Goal: Download file/media

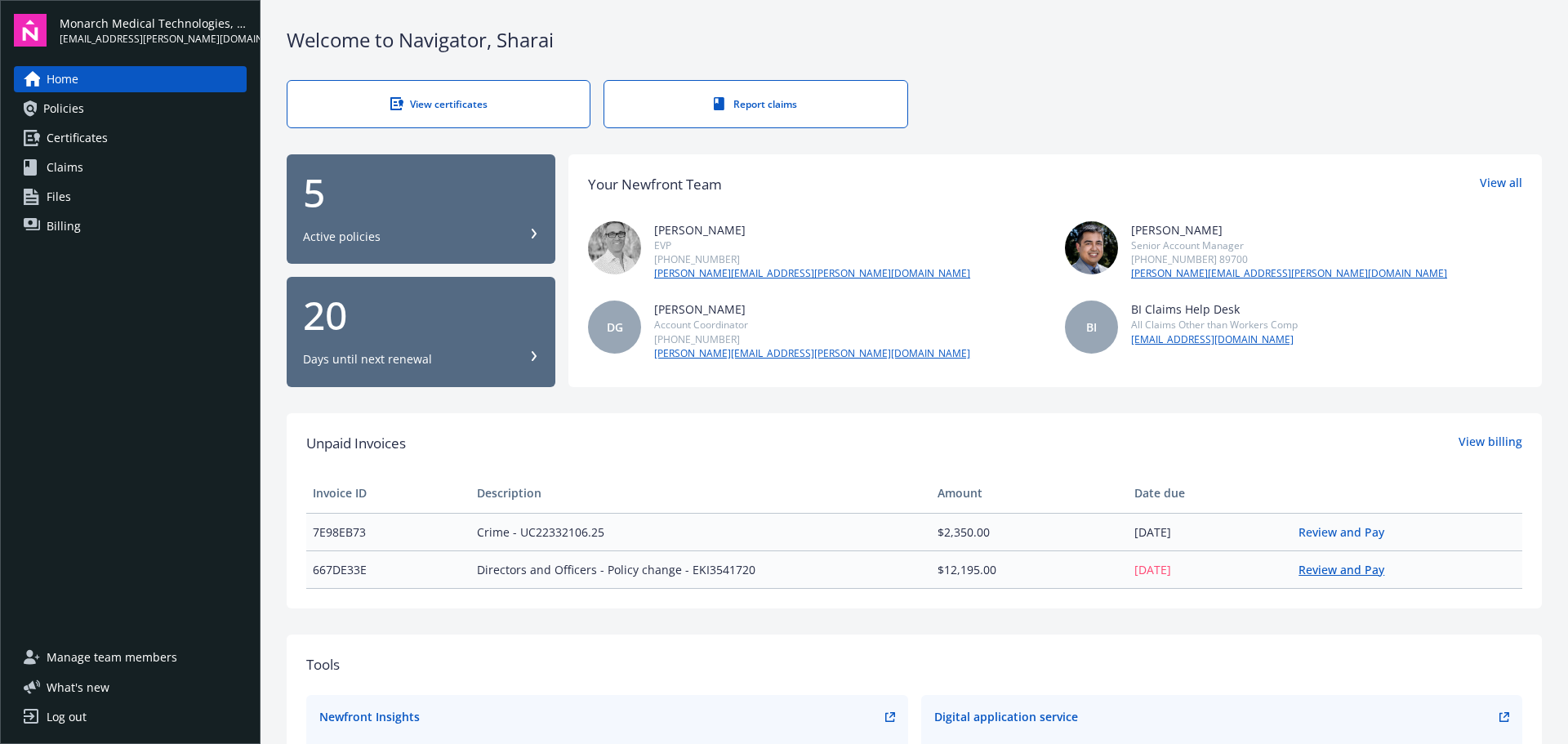
click at [1322, 570] on link "Review and Pay" at bounding box center [1347, 569] width 99 height 16
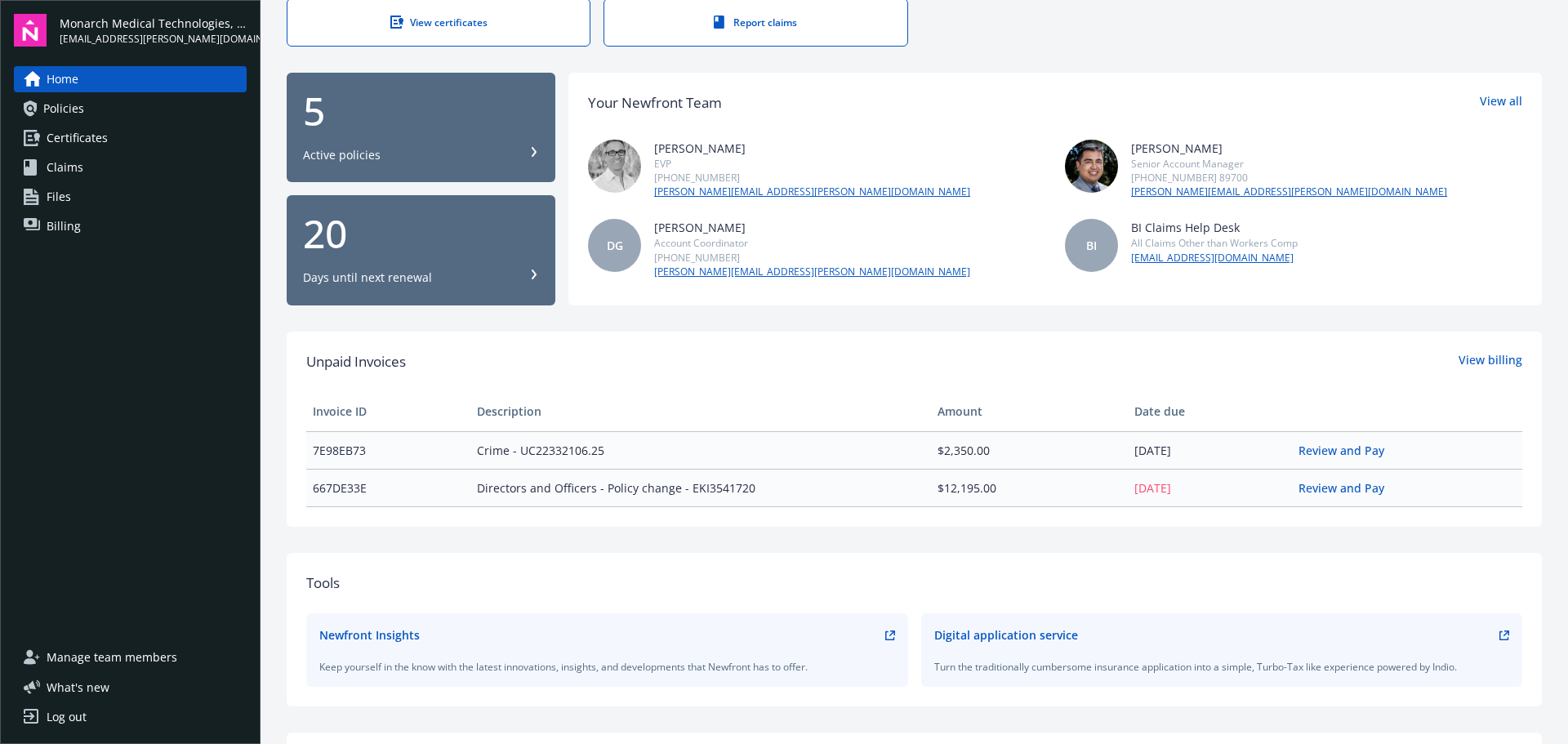
click at [77, 134] on span "Certificates" at bounding box center [77, 138] width 61 height 26
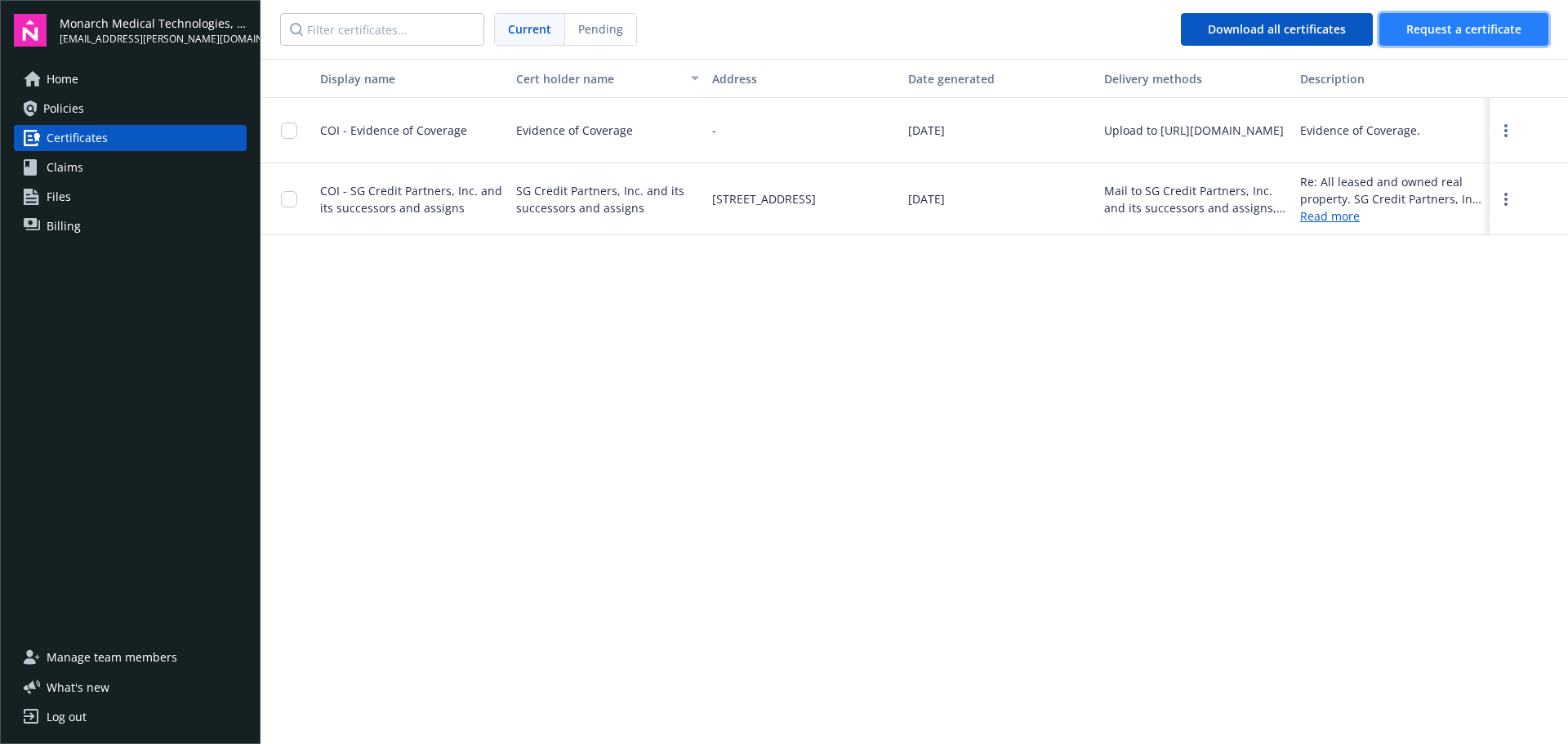
click at [1448, 28] on span "Request a certificate" at bounding box center [1464, 29] width 116 height 16
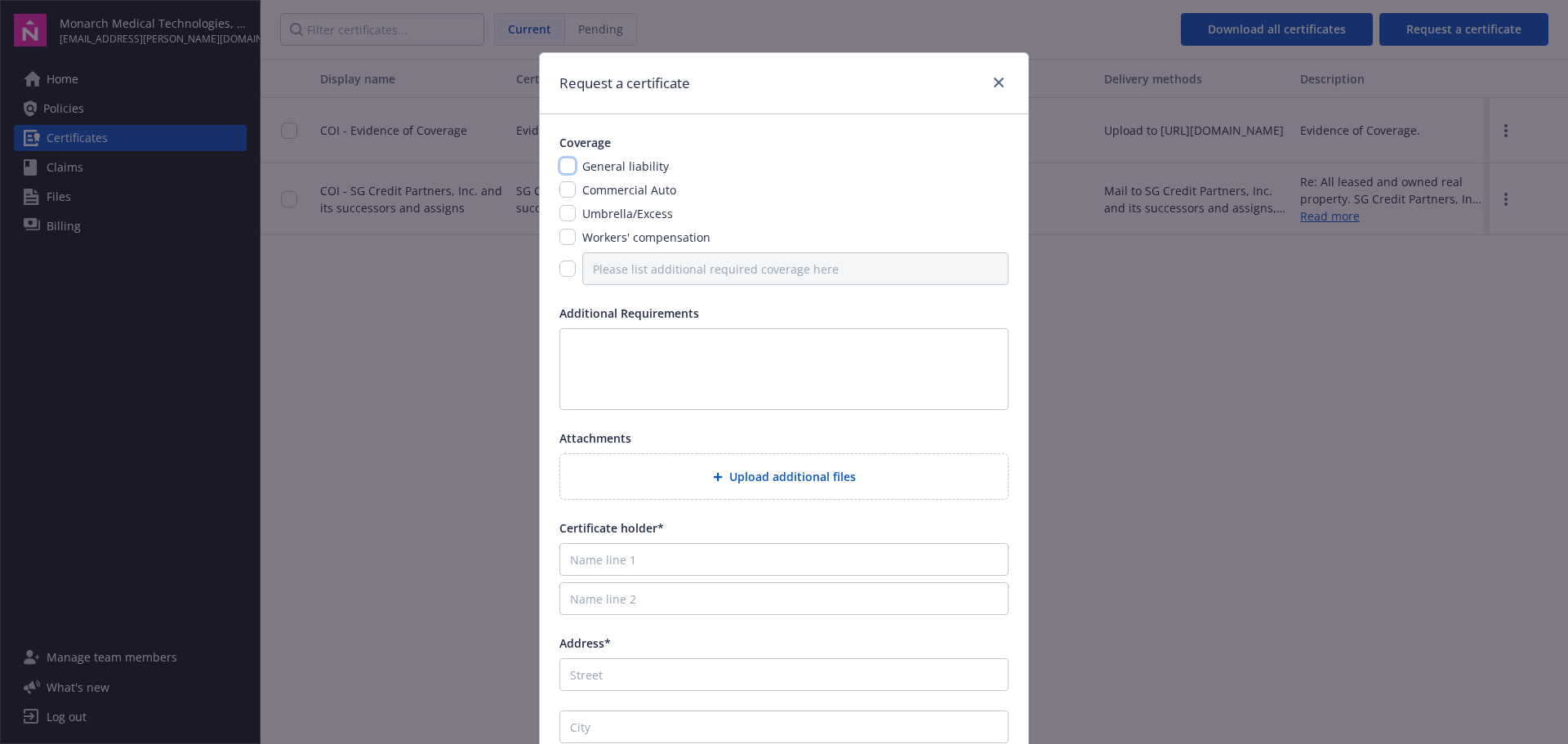
click at [564, 169] on input "checkbox" at bounding box center [567, 165] width 16 height 16
checkbox input "true"
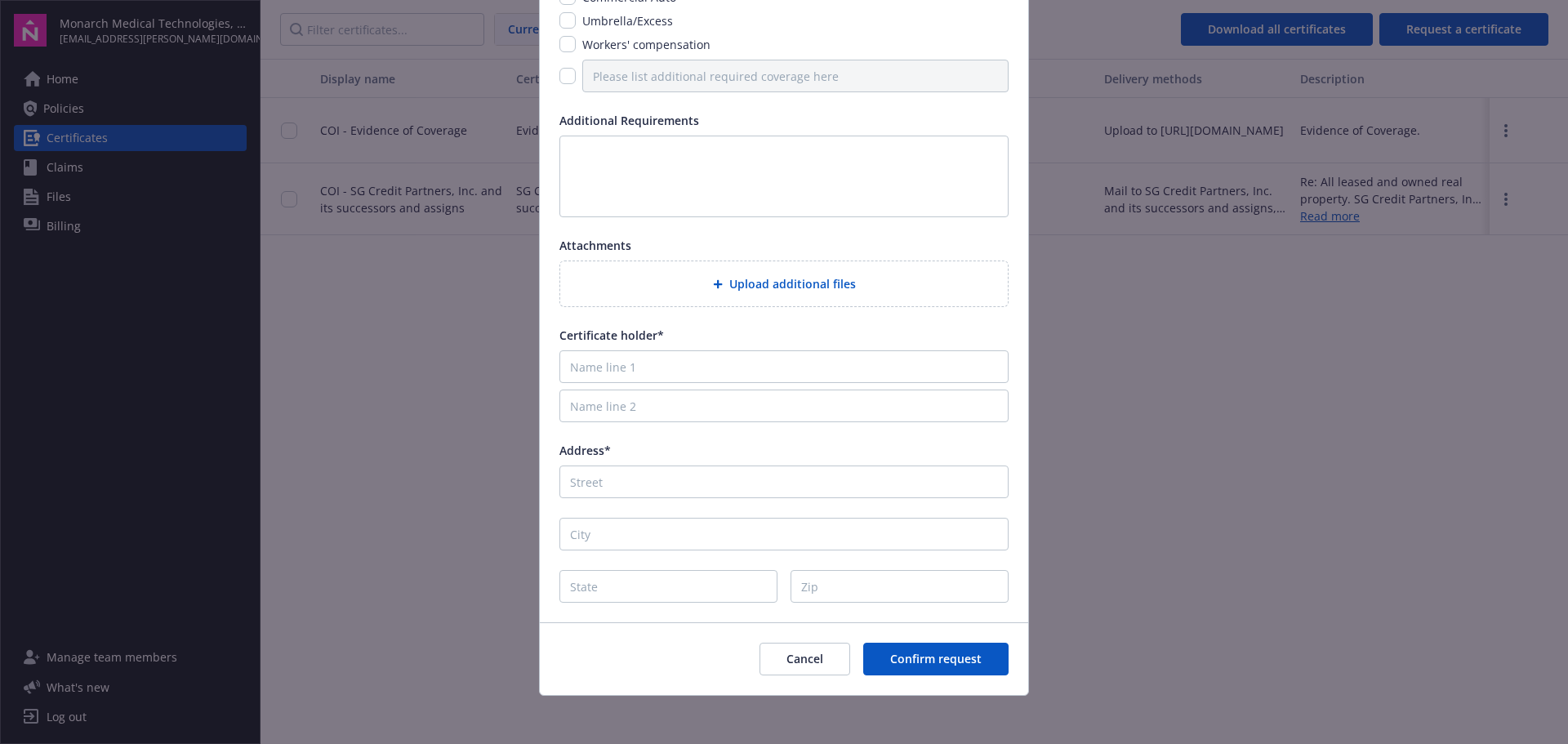
scroll to position [197, 0]
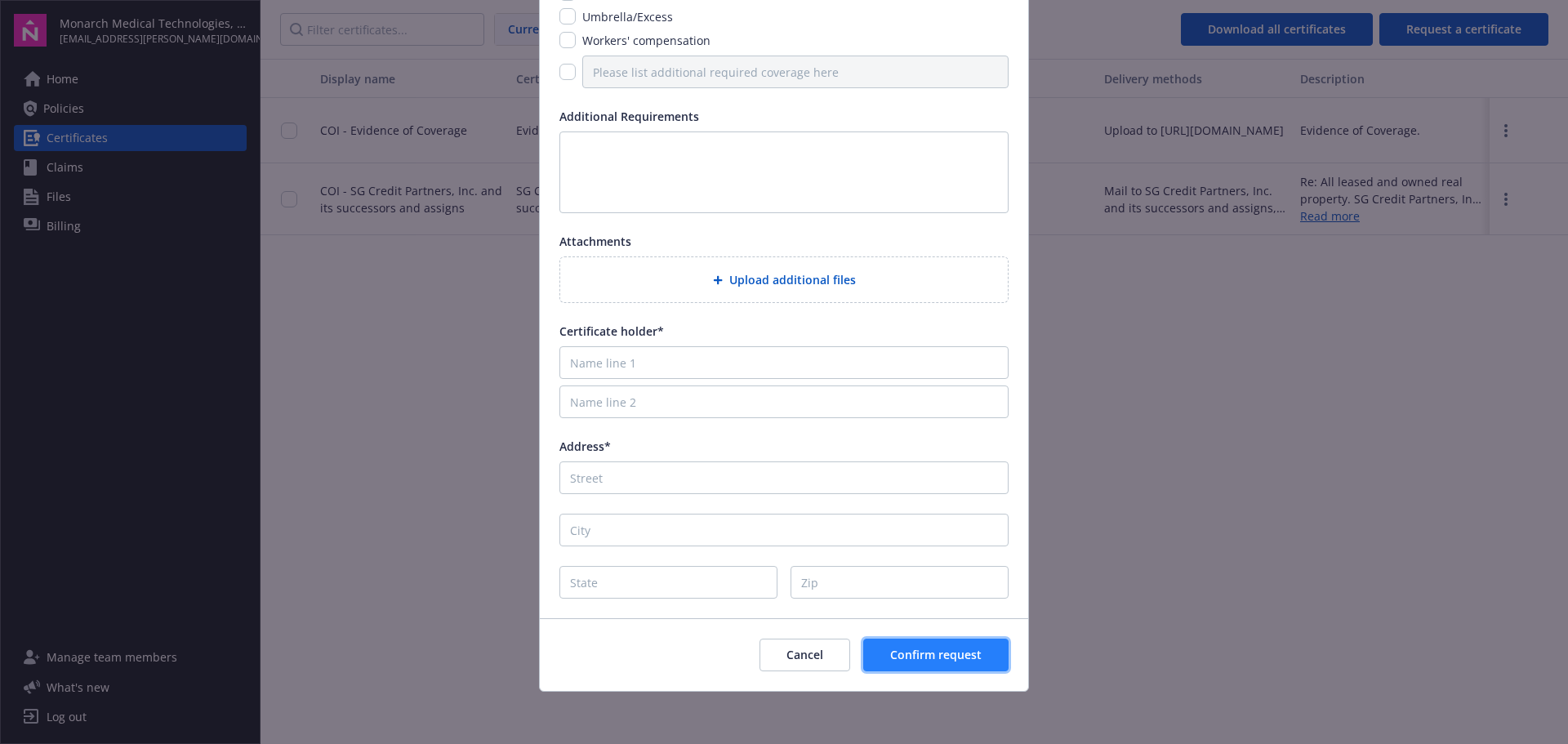
click at [974, 662] on span "Confirm request" at bounding box center [936, 655] width 91 height 16
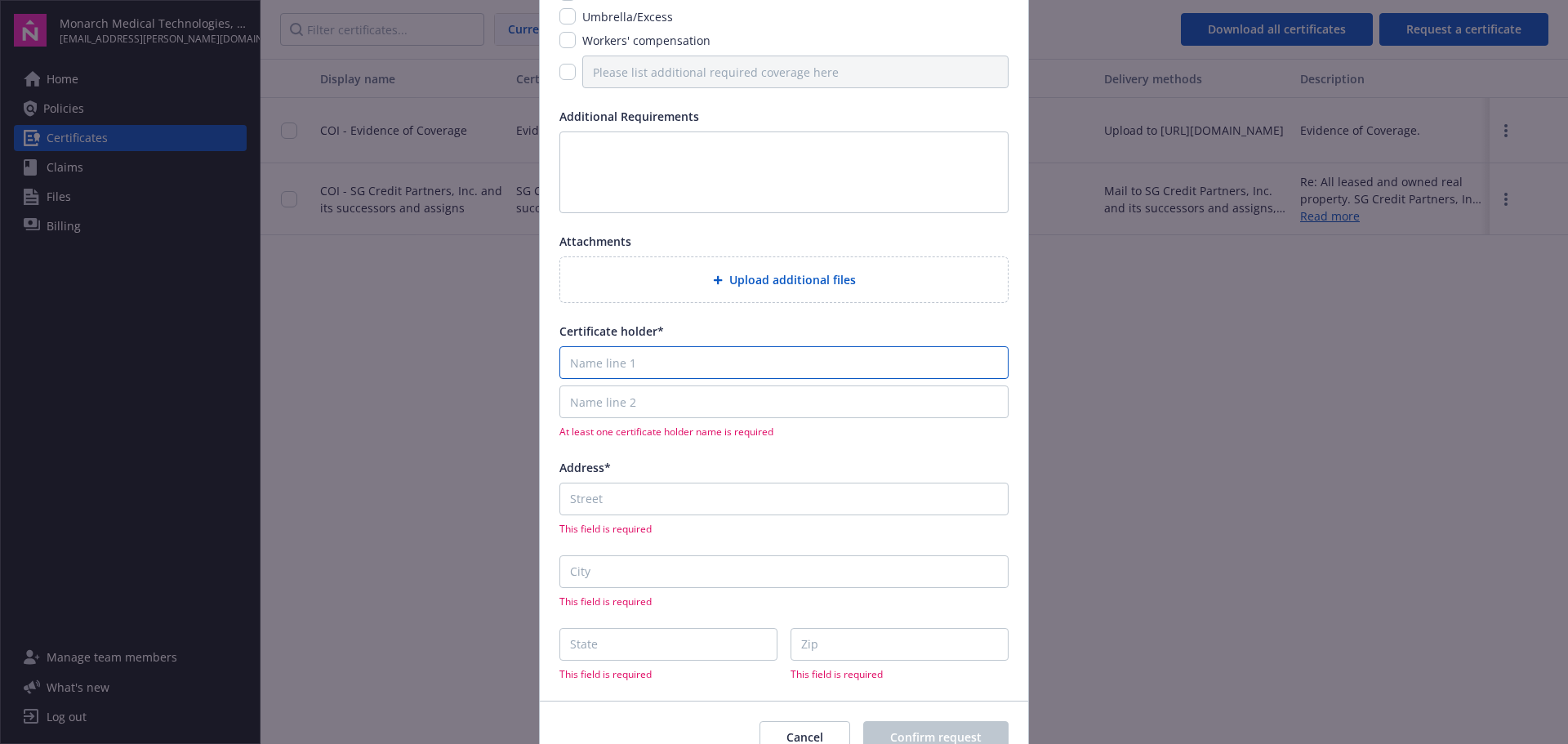
click at [740, 367] on input "Name line 1" at bounding box center [784, 363] width 449 height 33
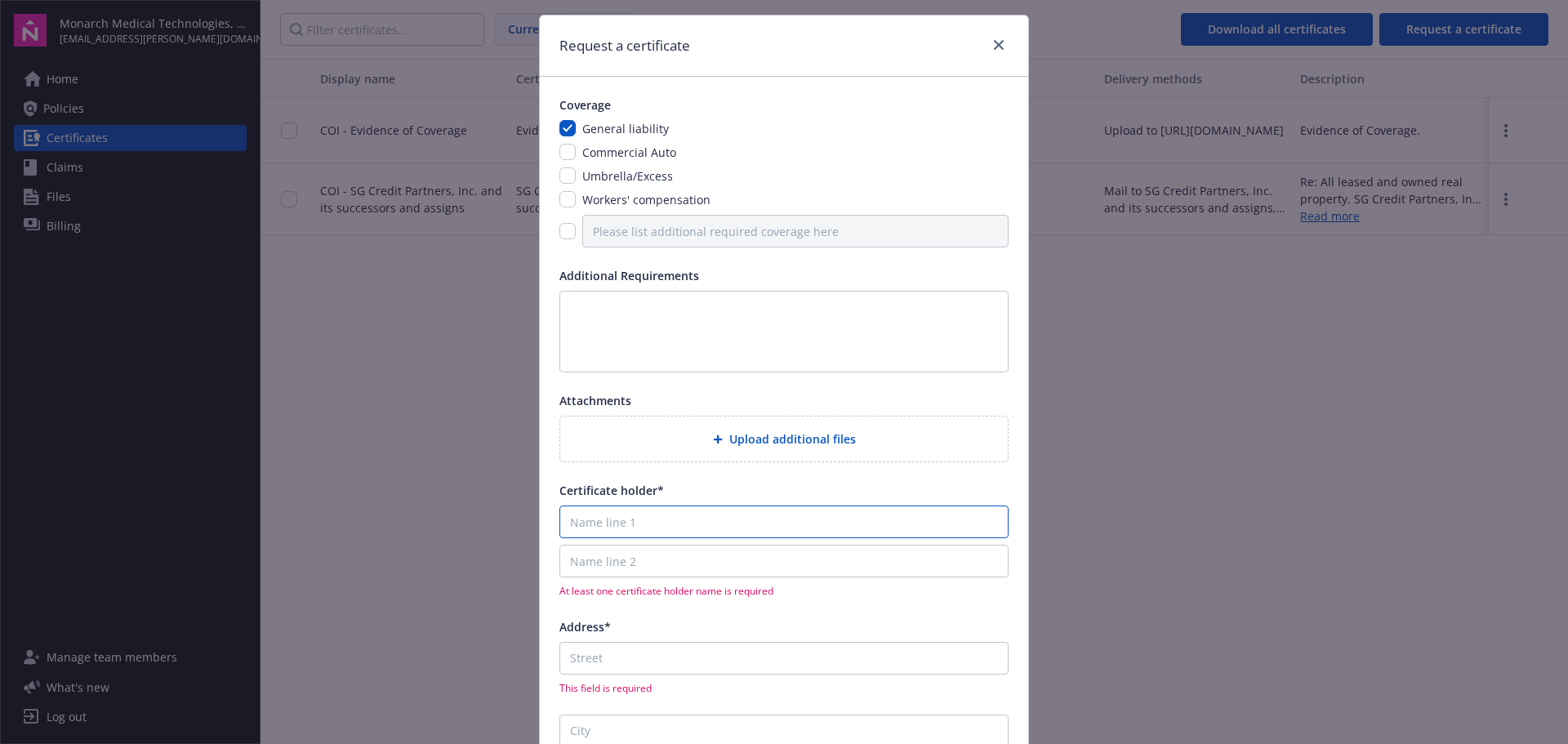
scroll to position [0, 0]
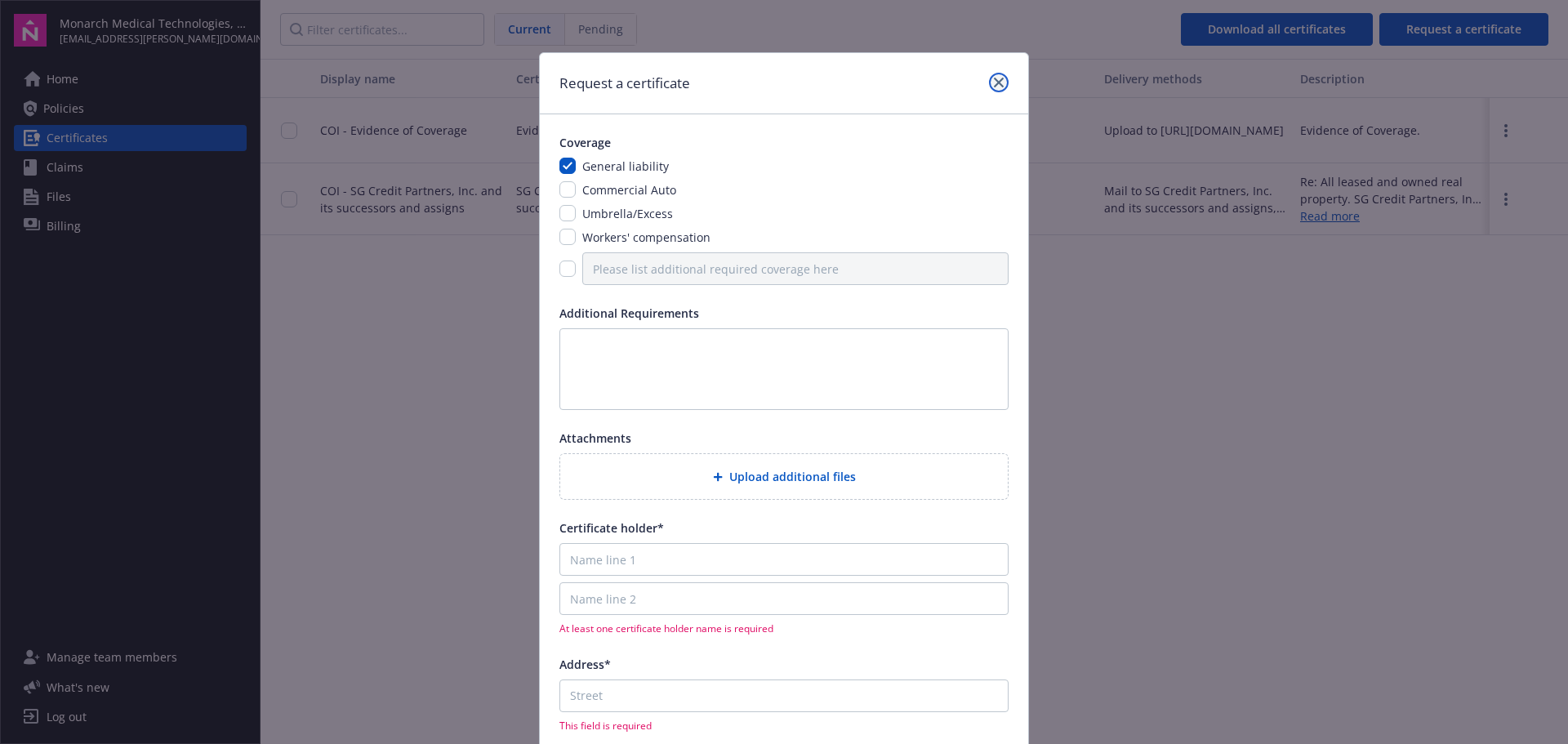
click at [994, 82] on icon "close" at bounding box center [999, 83] width 9 height 9
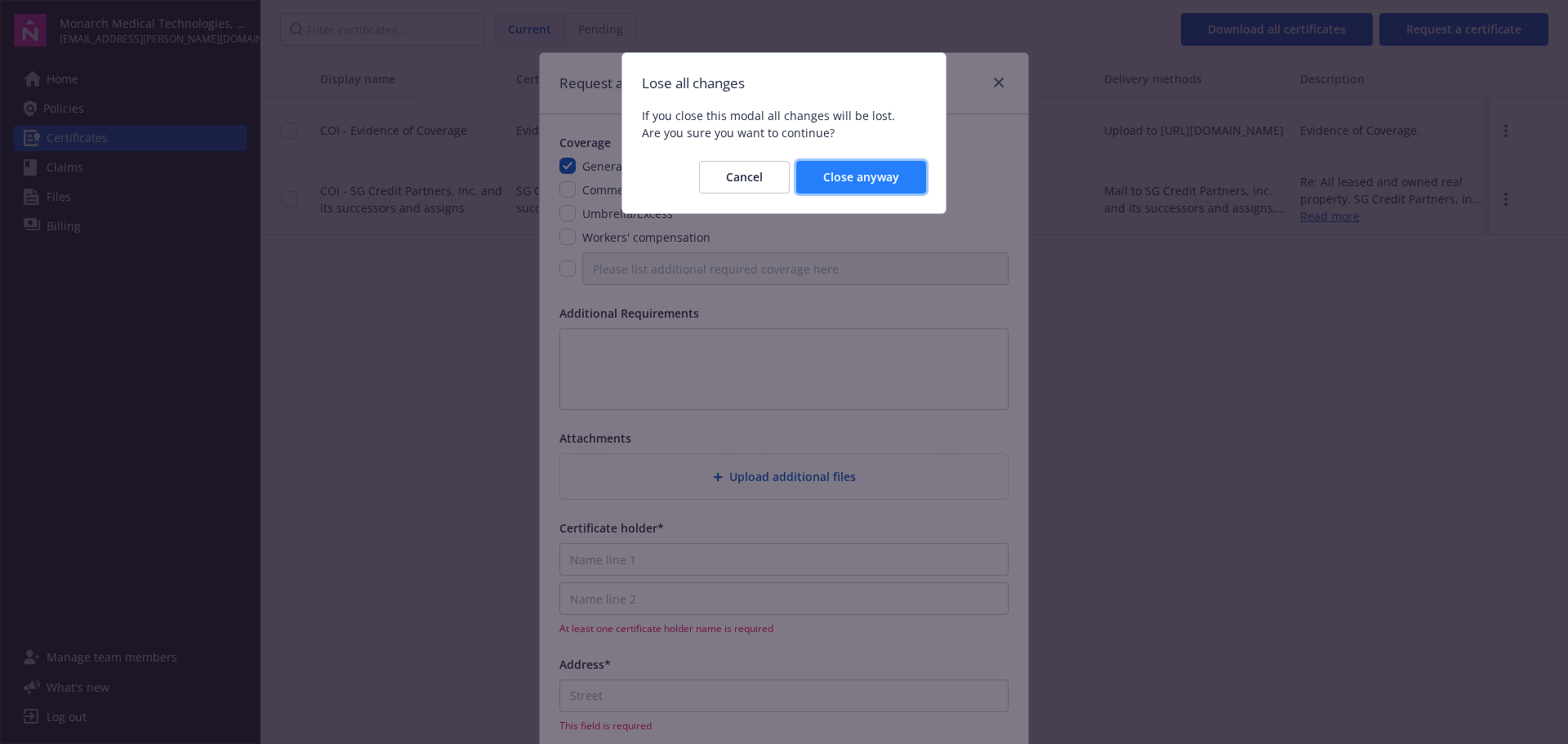
click at [846, 178] on span "Close anyway" at bounding box center [861, 177] width 76 height 16
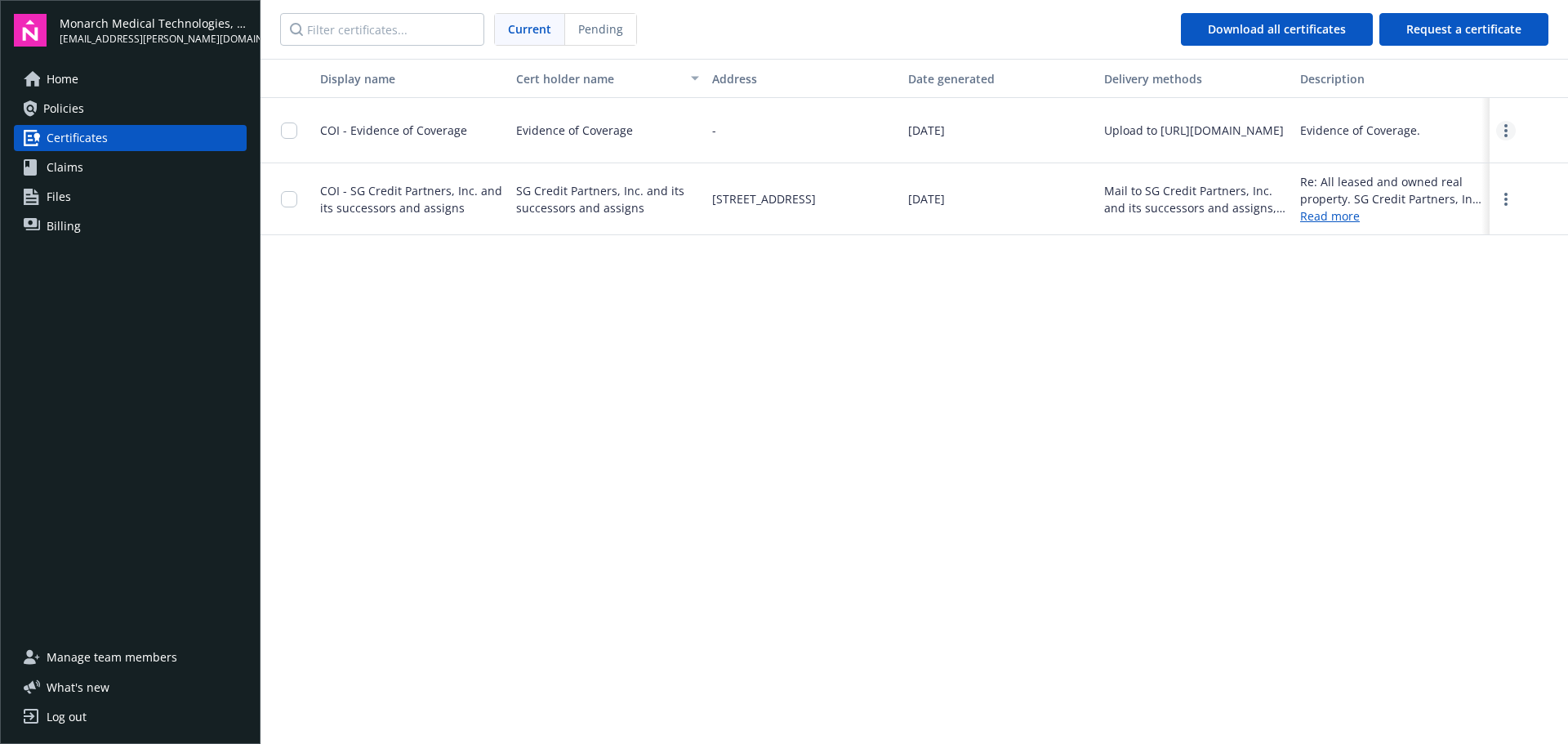
click at [1506, 128] on icon "more" at bounding box center [1505, 131] width 3 height 13
click at [821, 344] on div "Display name Cert holder name Address Date generated Delivery methods Descripti…" at bounding box center [914, 400] width 1308 height 683
click at [1436, 29] on span "Request a certificate" at bounding box center [1464, 29] width 116 height 16
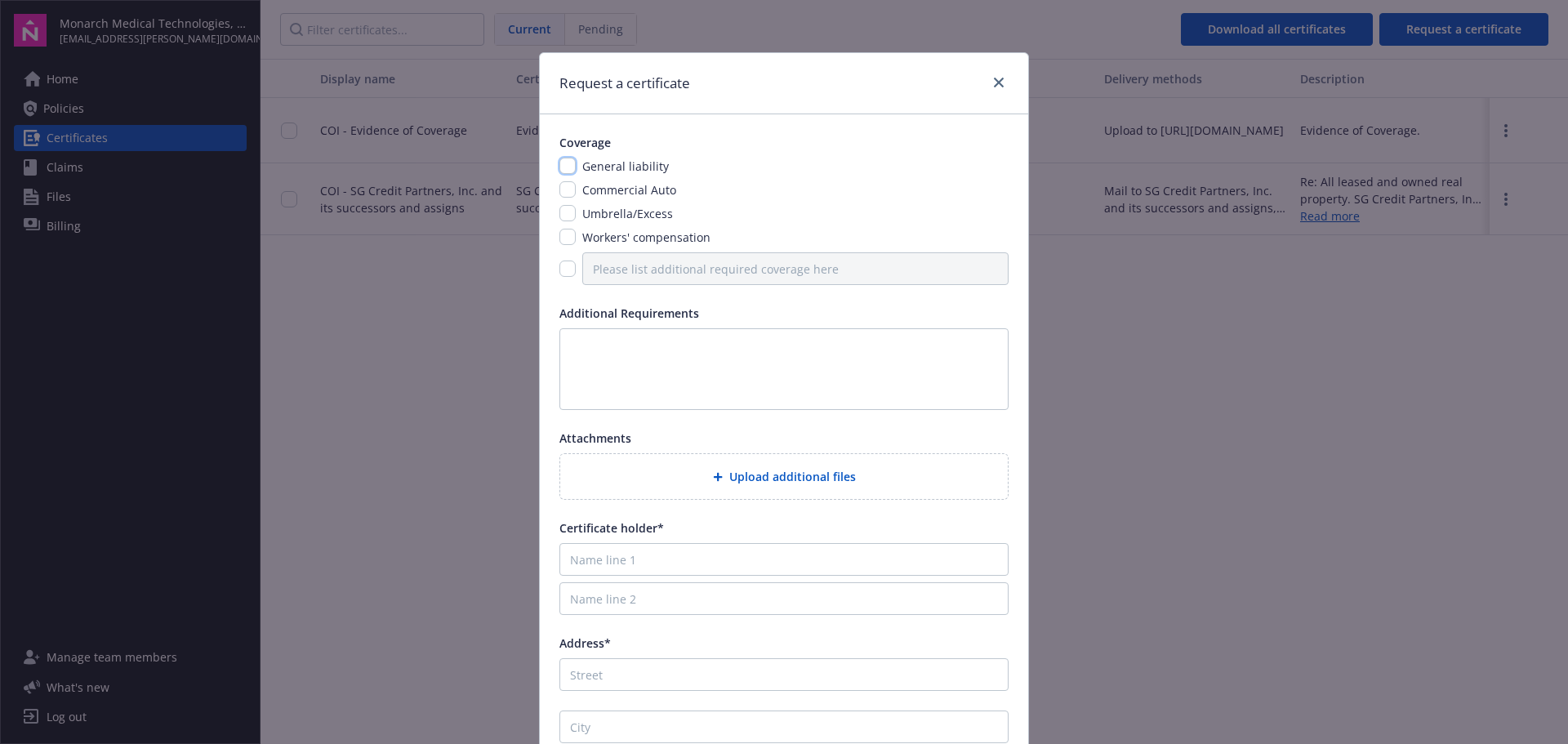
click at [568, 168] on input "checkbox" at bounding box center [567, 165] width 16 height 16
checkbox input "true"
click at [698, 352] on textarea at bounding box center [784, 368] width 449 height 82
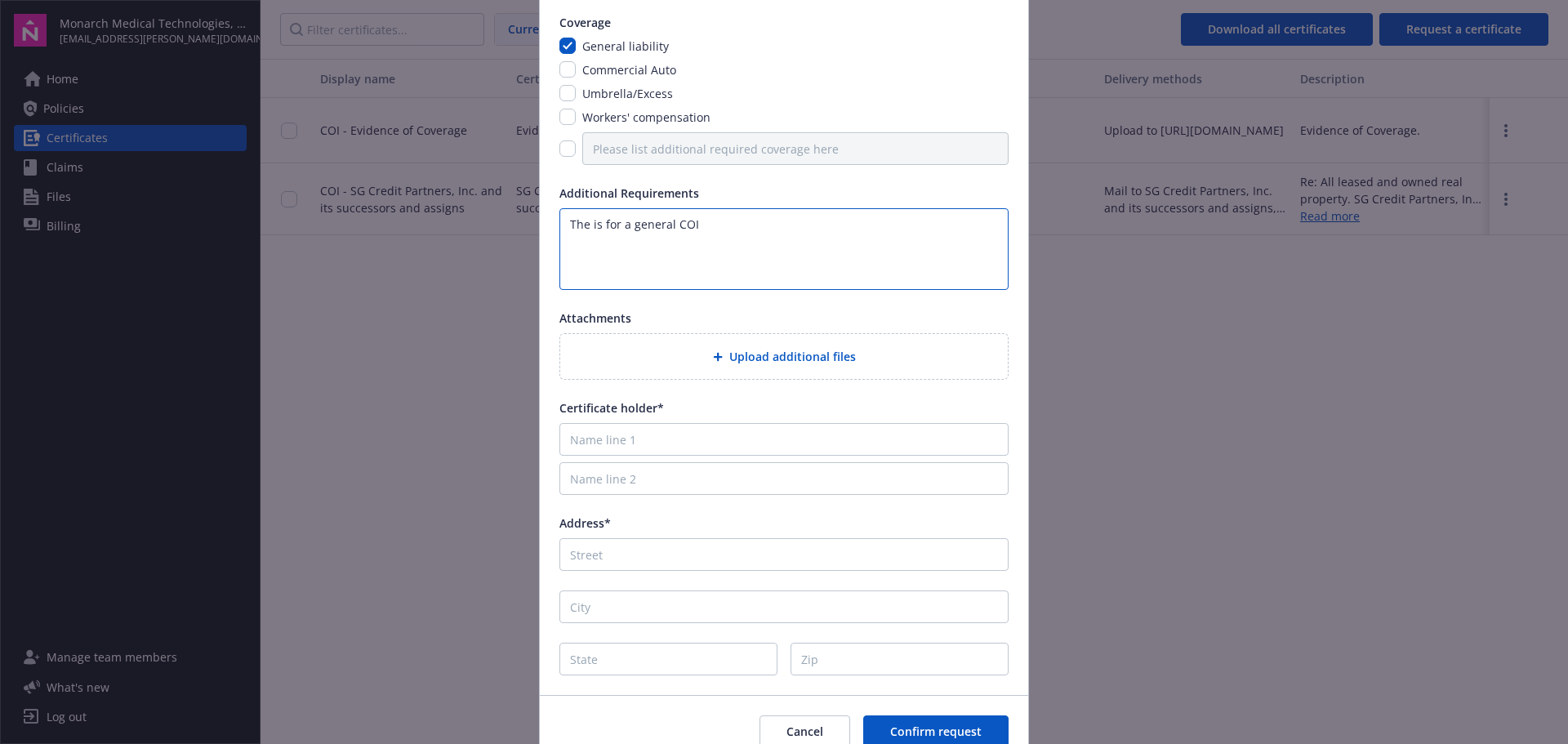
scroll to position [197, 0]
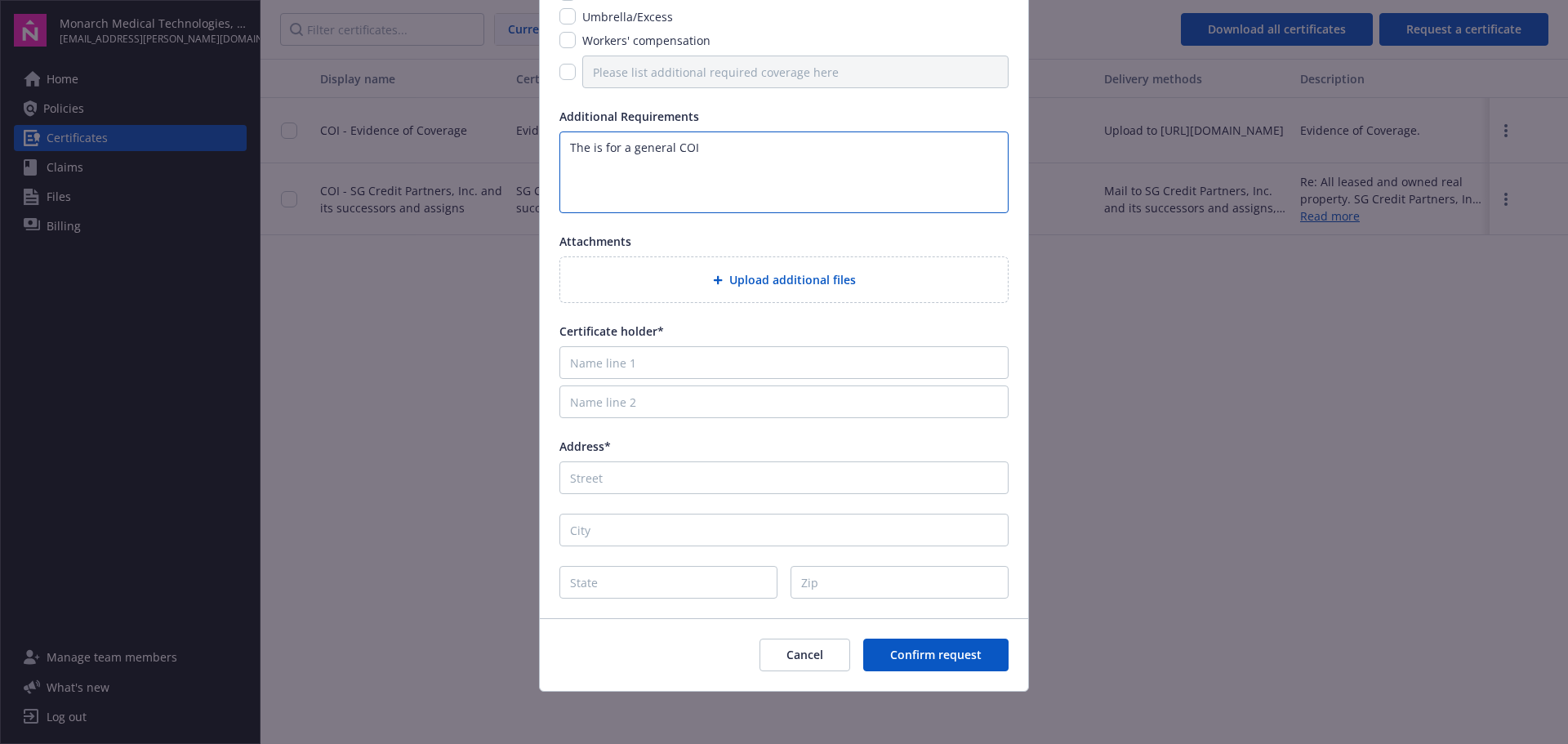
type textarea "The is for a general COI"
click at [744, 365] on input "Name line 1" at bounding box center [784, 363] width 449 height 33
type input "M"
type input "None"
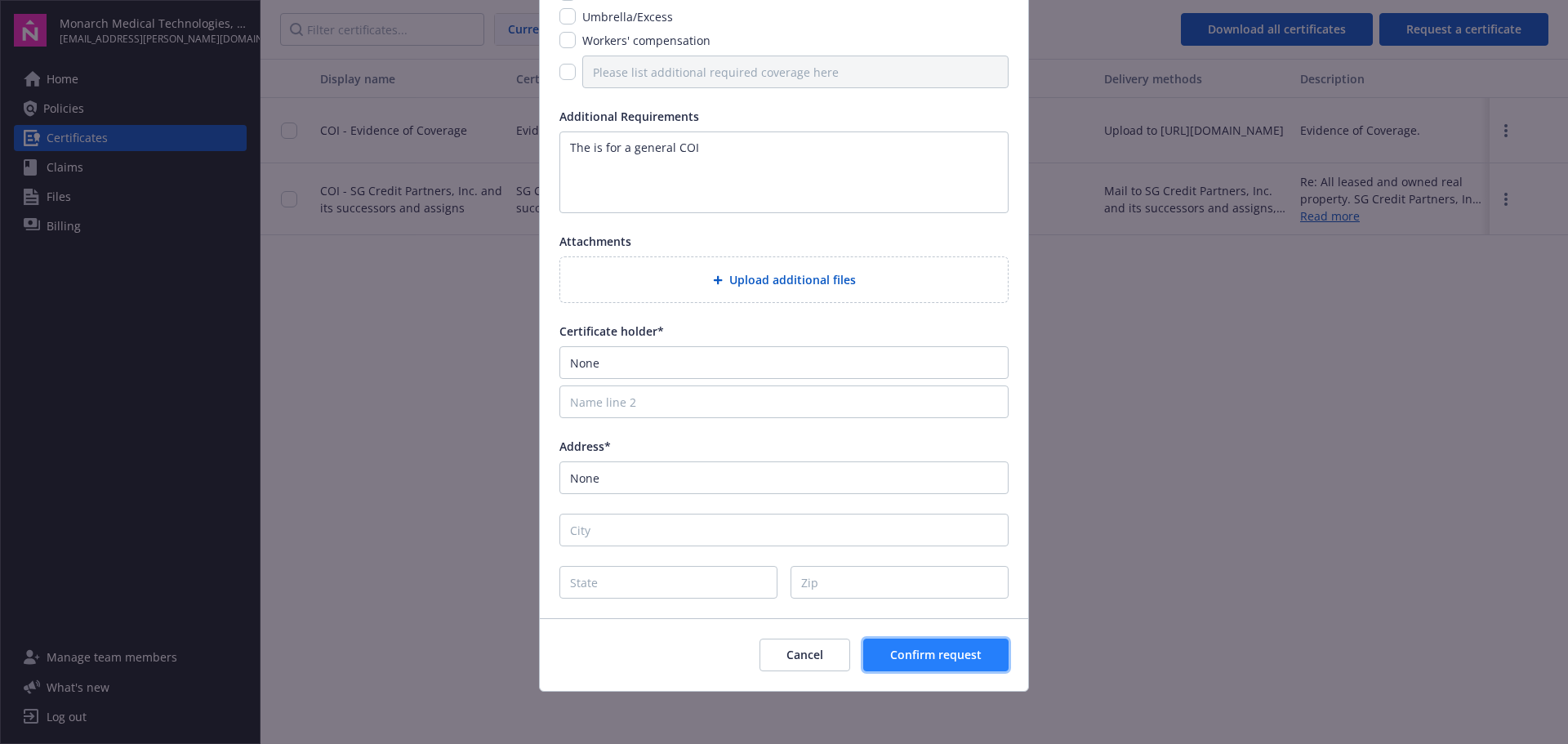
click at [982, 666] on button "Confirm request" at bounding box center [936, 655] width 146 height 33
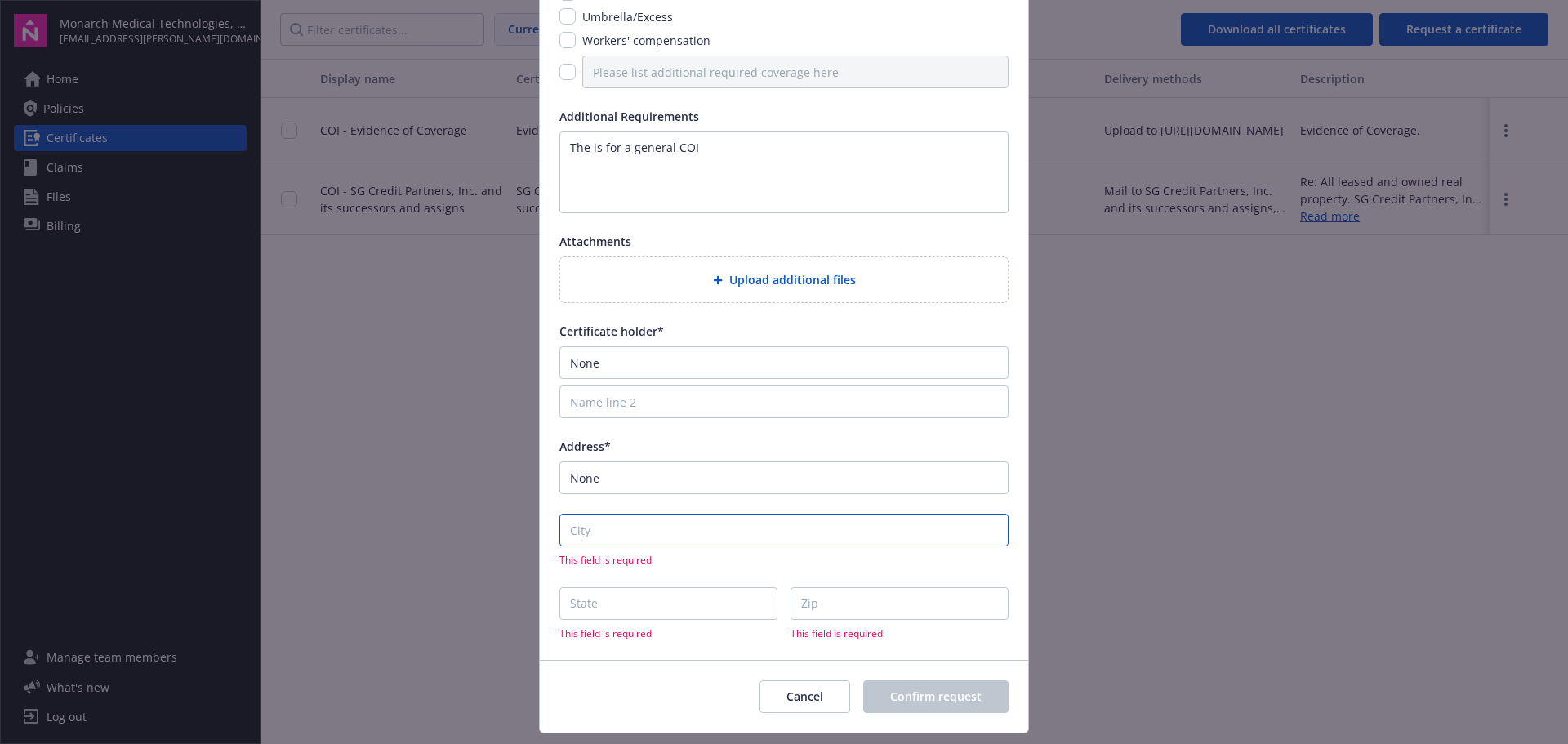
click at [685, 532] on input "City" at bounding box center [784, 530] width 449 height 33
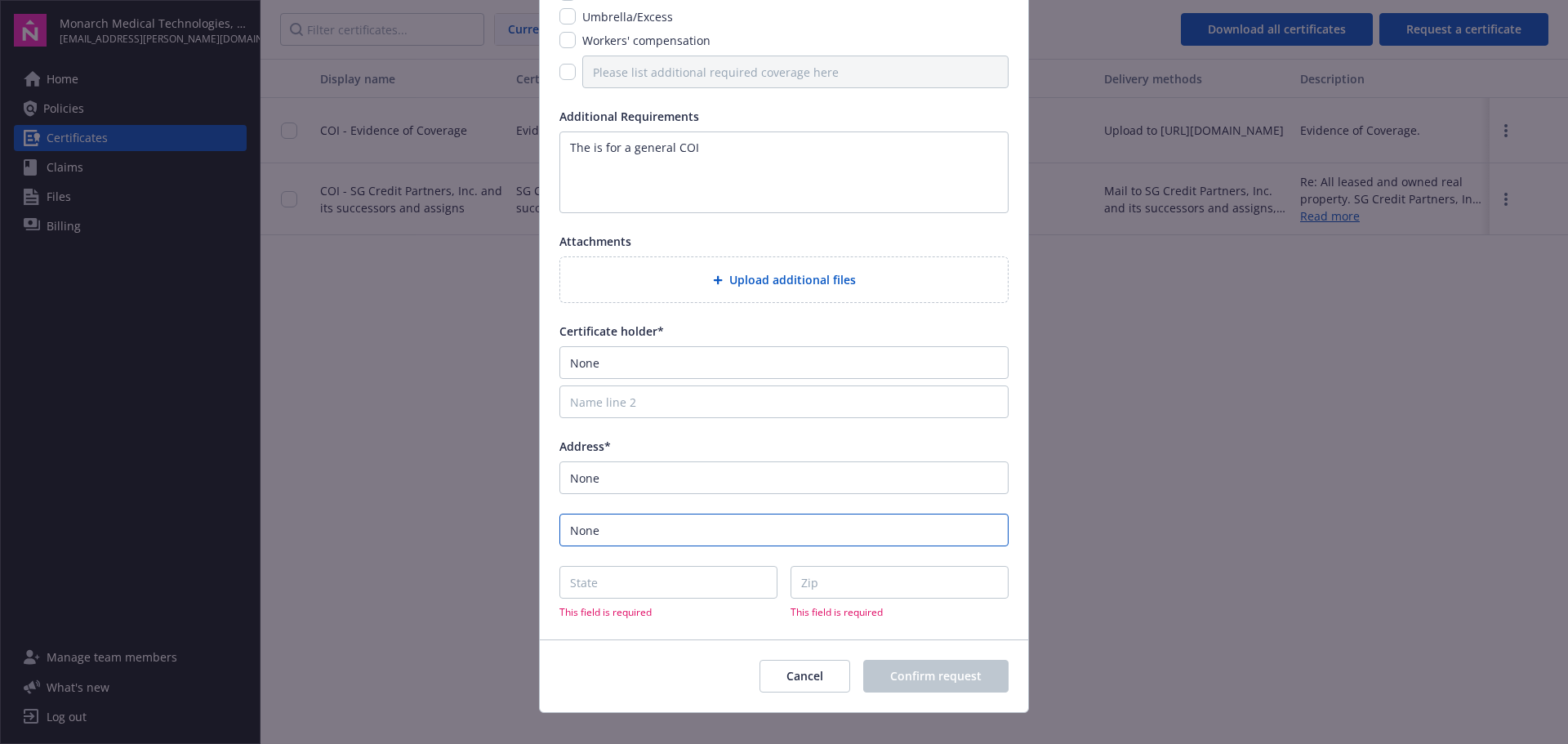
type input "None"
click at [667, 587] on input "State" at bounding box center [669, 581] width 218 height 33
type input "NC"
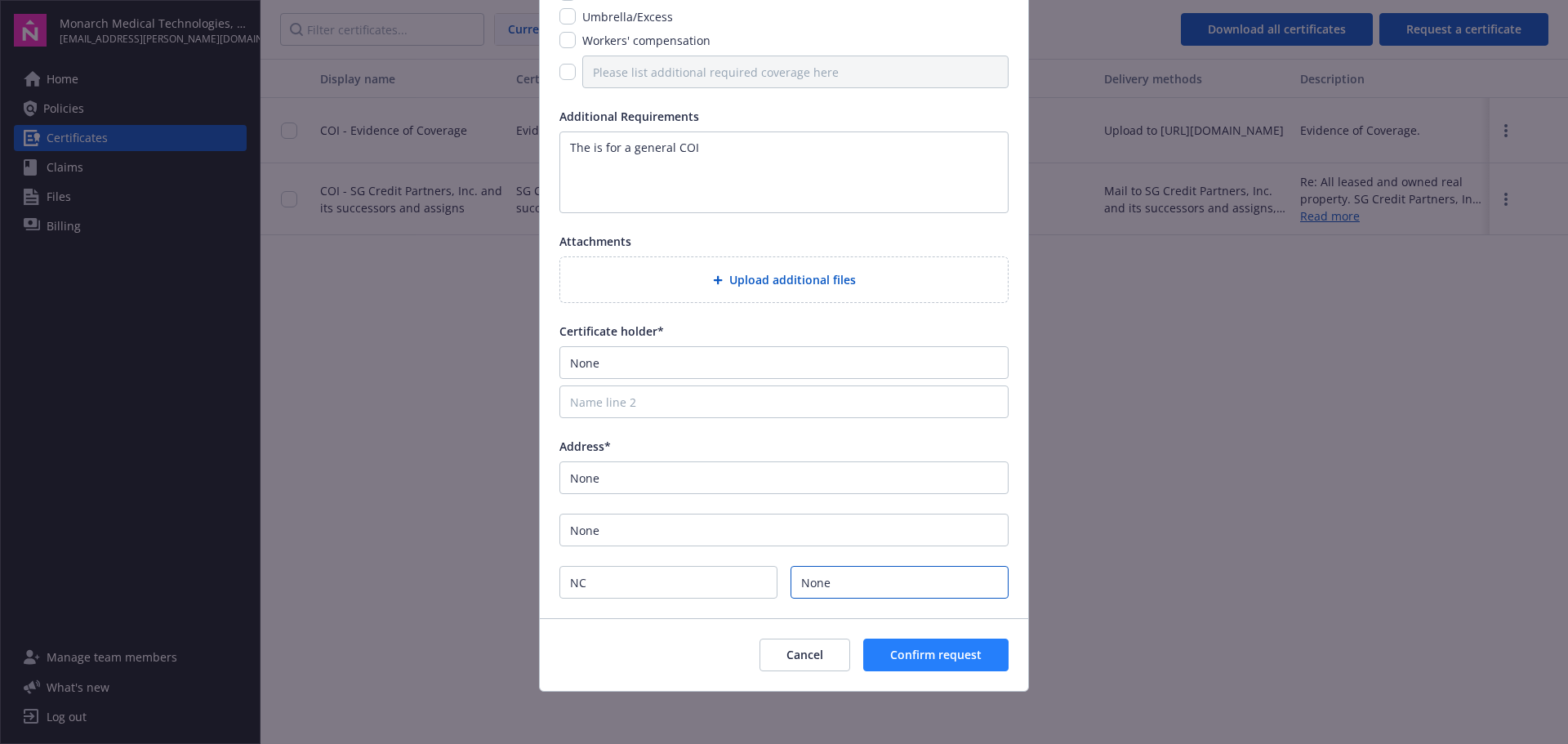
type input "None"
click at [895, 643] on button "Confirm request" at bounding box center [936, 655] width 146 height 33
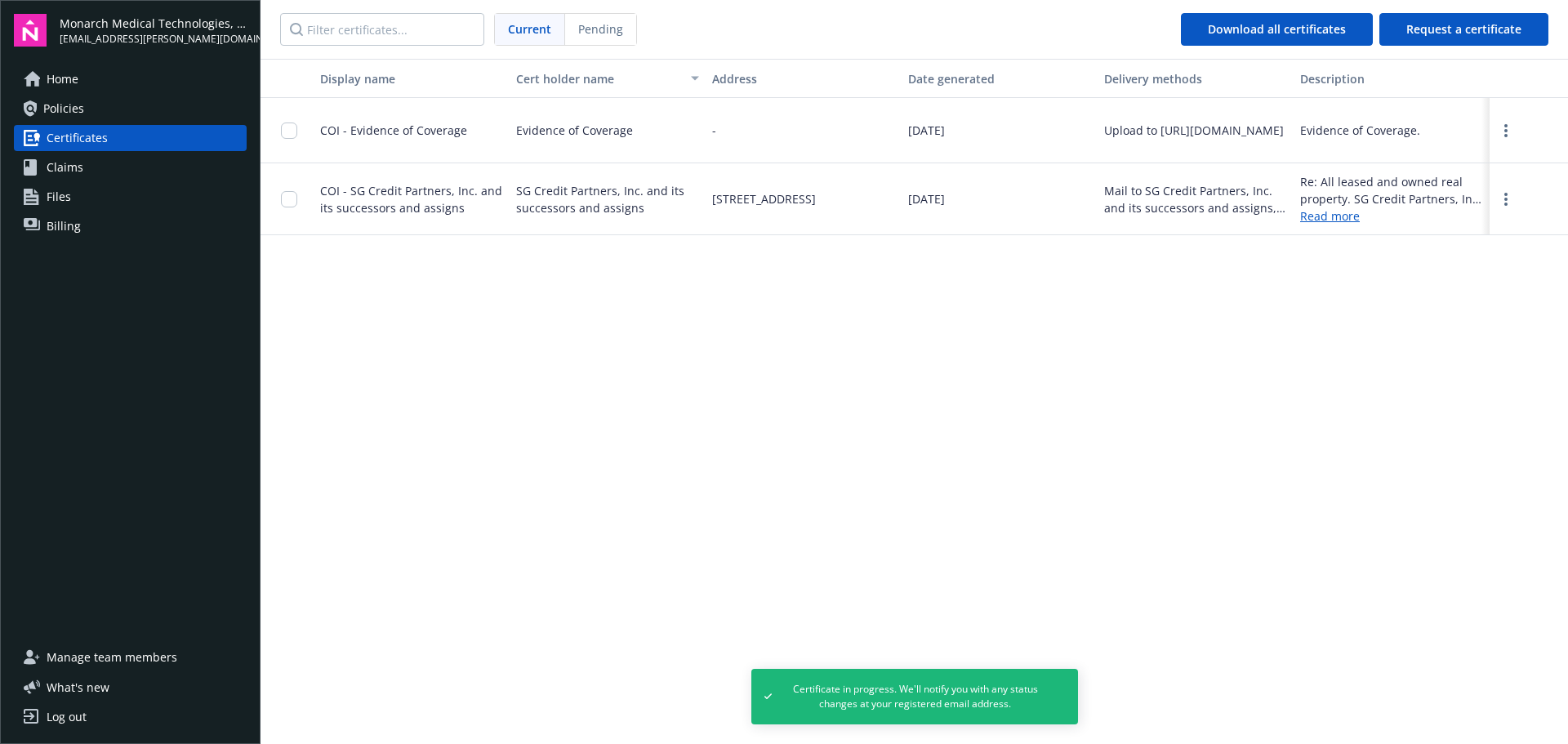
click at [1104, 435] on div "Display name Cert holder name Address Date generated Delivery methods Descripti…" at bounding box center [914, 400] width 1308 height 683
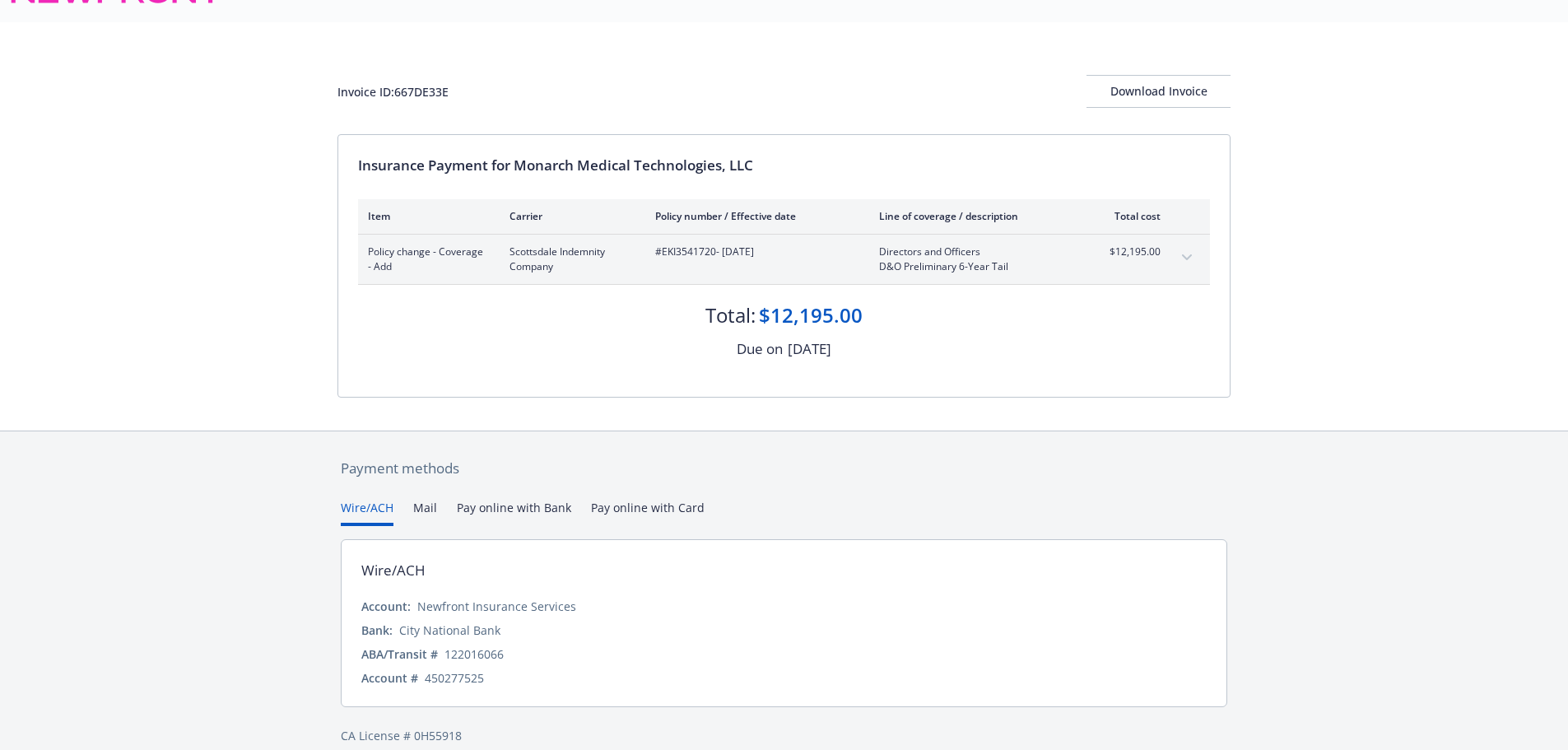
scroll to position [58, 0]
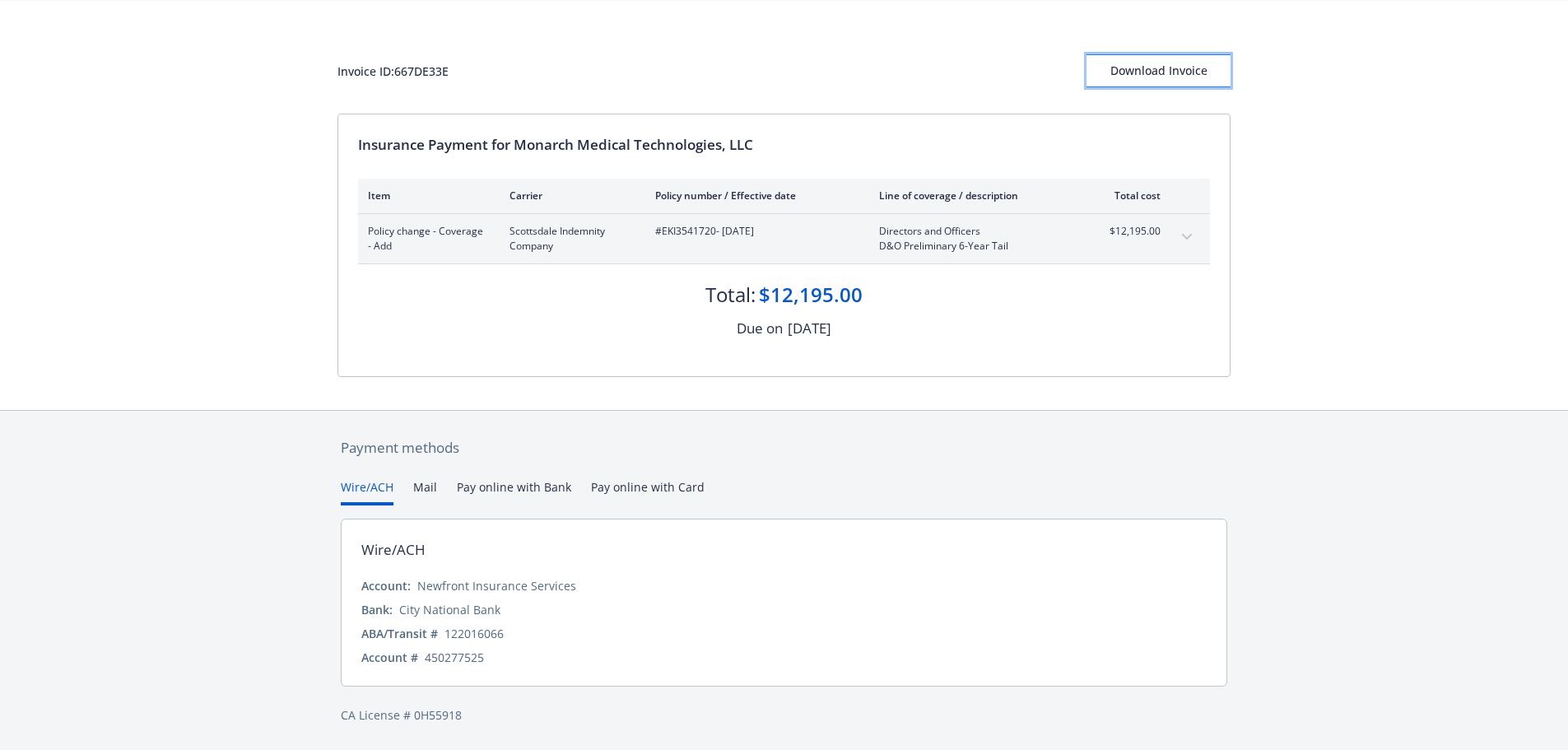
click at [1176, 74] on div "Download Invoice" at bounding box center [1159, 70] width 144 height 31
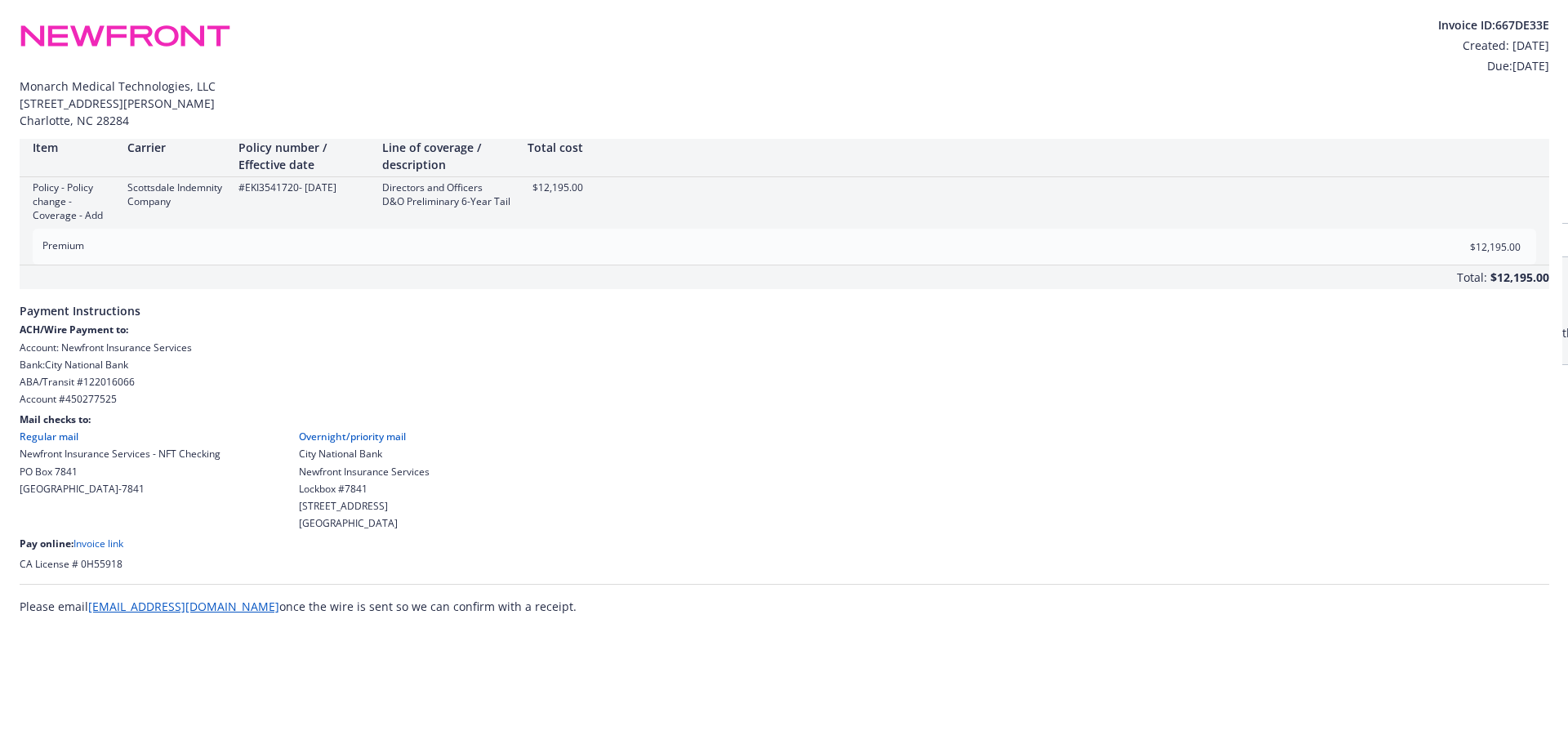
scroll to position [0, 0]
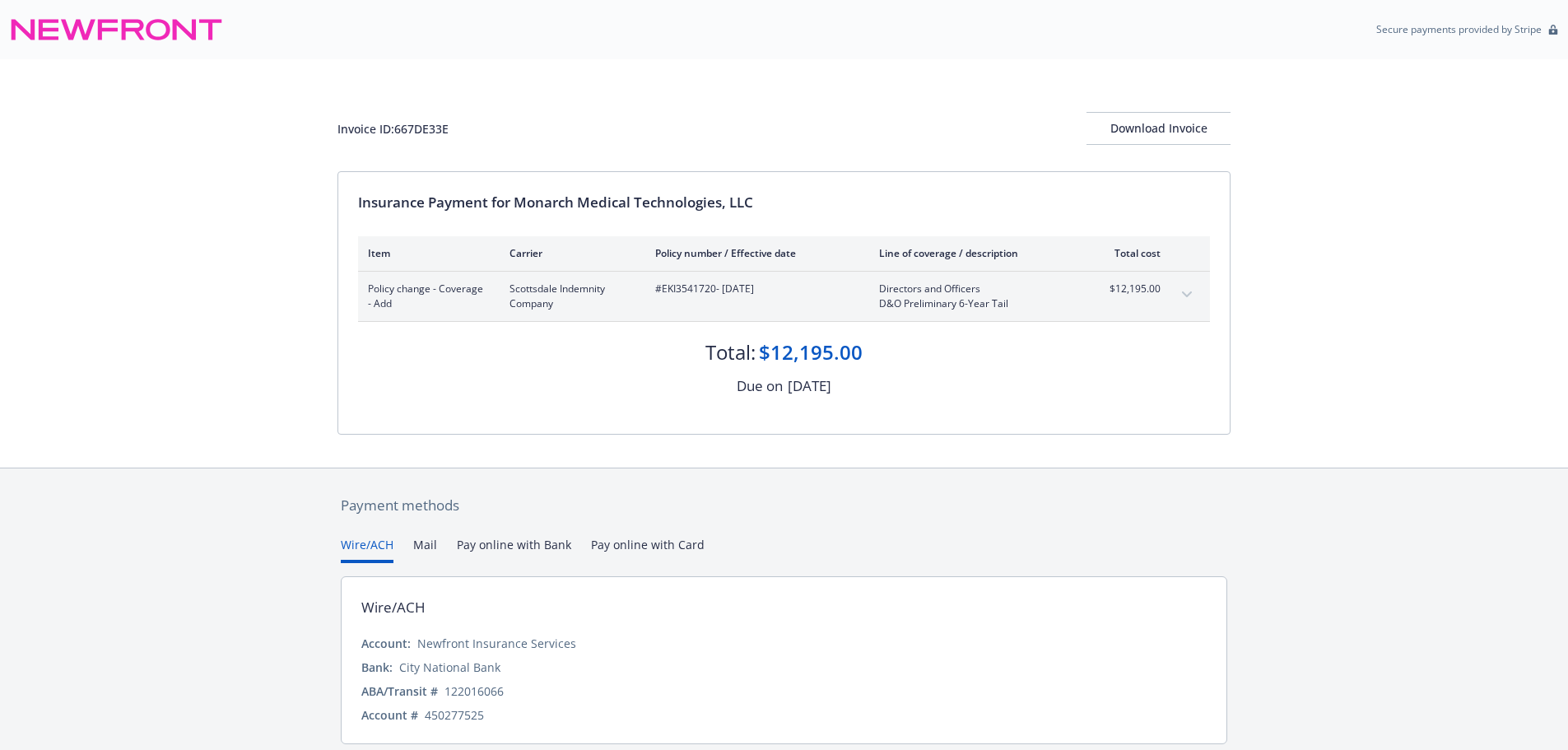
click at [1415, 390] on div "Invoice ID: 667DE33E Download Invoice Insurance Payment for Monarch Medical Tec…" at bounding box center [784, 263] width 1568 height 408
